Goal: Task Accomplishment & Management: Manage account settings

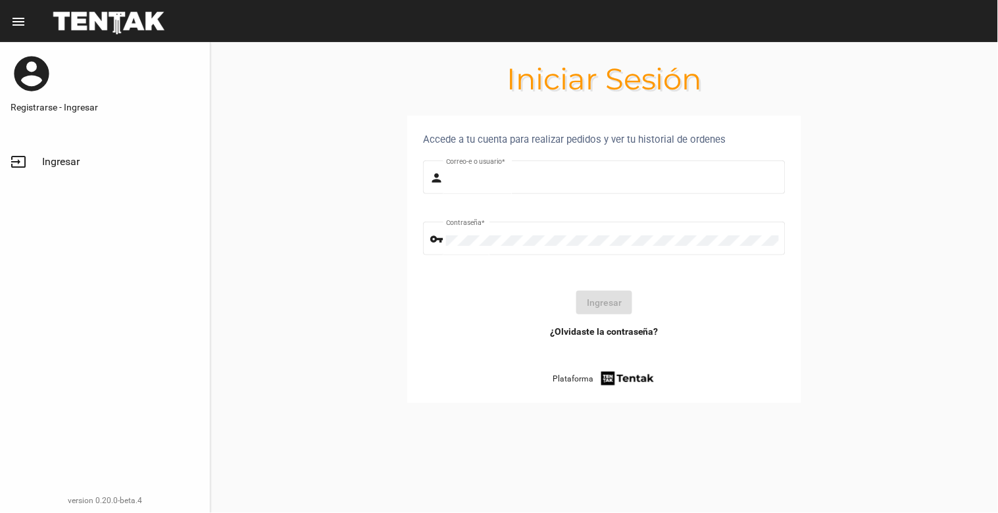
type input "[EMAIL_ADDRESS][DOMAIN_NAME]"
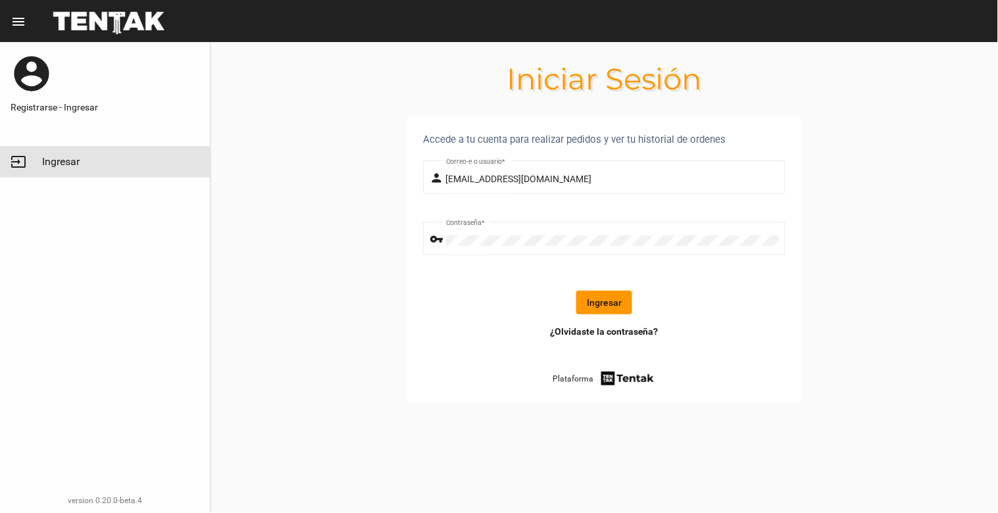
click at [60, 165] on span "Ingresar" at bounding box center [61, 161] width 38 height 13
click at [589, 301] on button "Ingresar" at bounding box center [604, 303] width 56 height 24
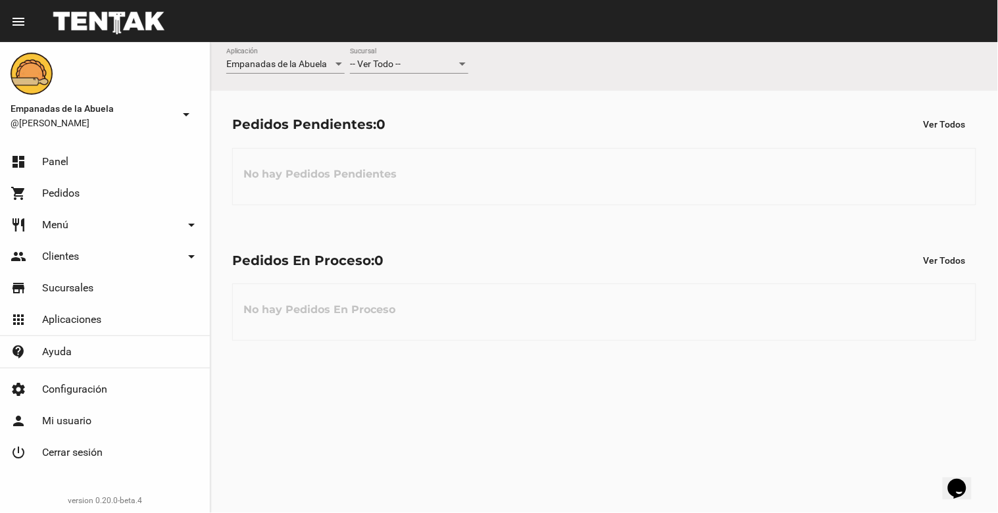
click at [401, 64] on div "-- Ver Todo --" at bounding box center [403, 64] width 107 height 11
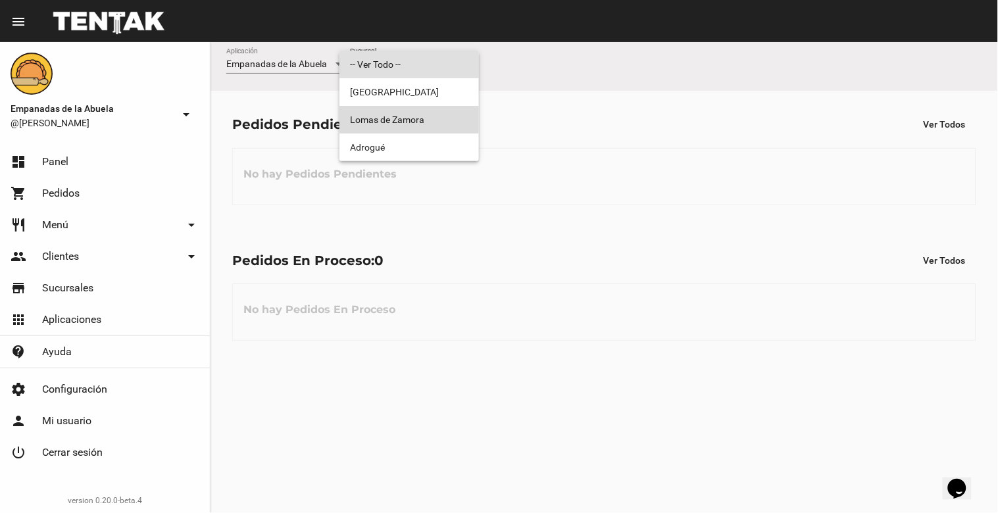
click at [398, 115] on span "Lomas de Zamora" at bounding box center [409, 120] width 118 height 28
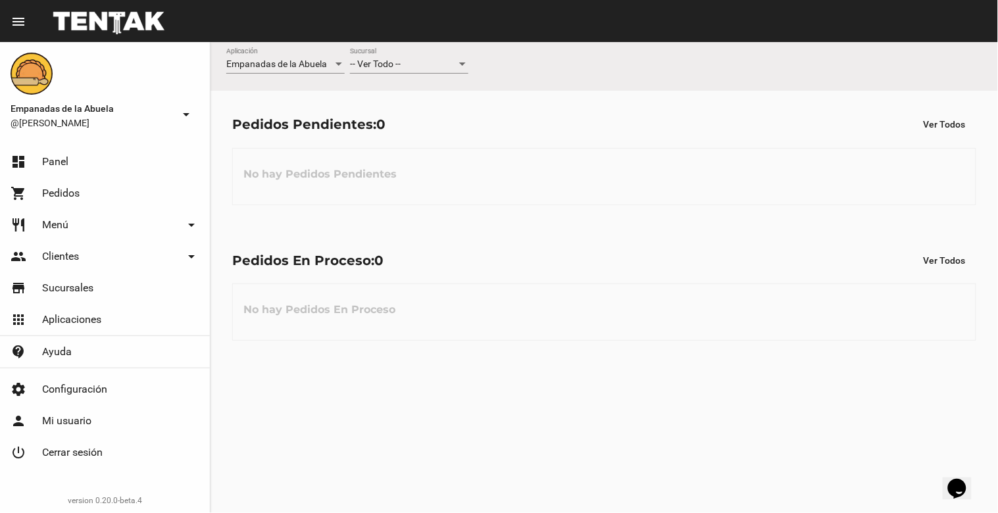
click at [422, 64] on div "-- Ver Todo --" at bounding box center [403, 64] width 107 height 11
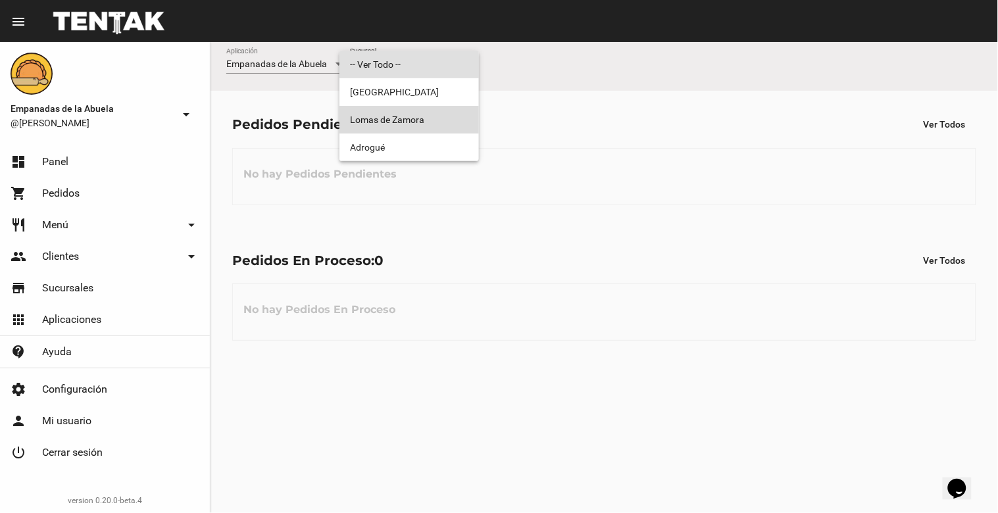
click at [420, 113] on span "Lomas de Zamora" at bounding box center [409, 120] width 118 height 28
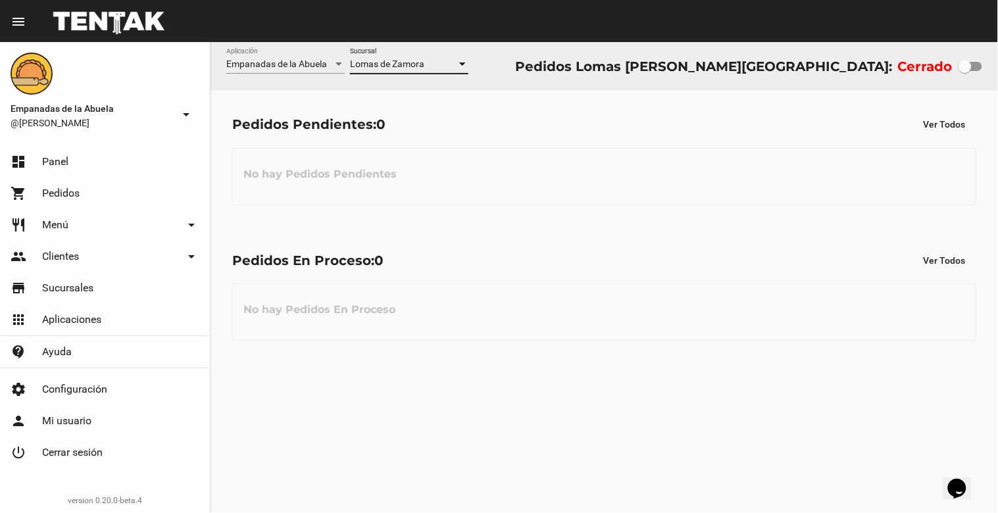
click at [972, 69] on div at bounding box center [965, 66] width 13 height 13
click at [965, 71] on input "checkbox" at bounding box center [964, 71] width 1 height 1
checkbox input "true"
